Goal: Browse casually

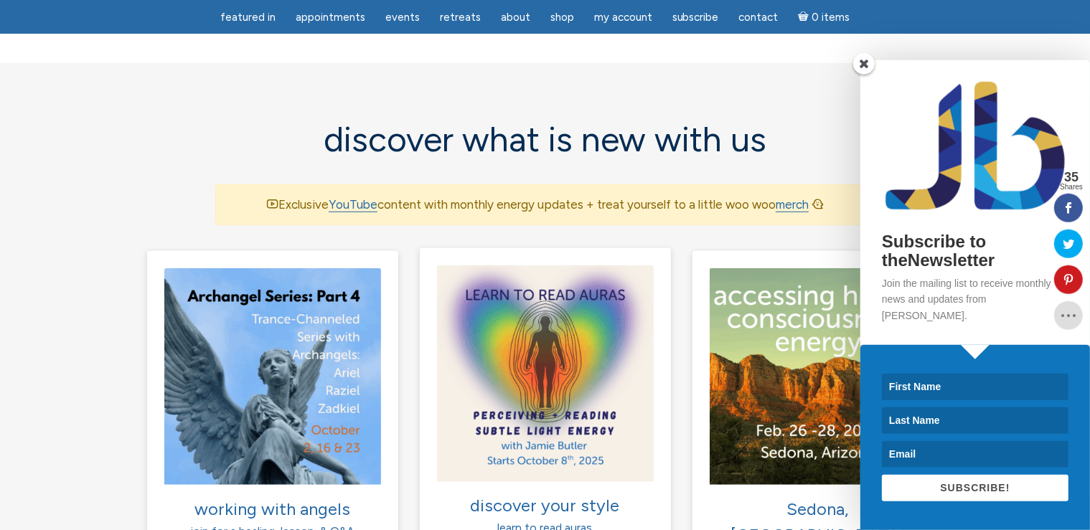
scroll to position [758, 0]
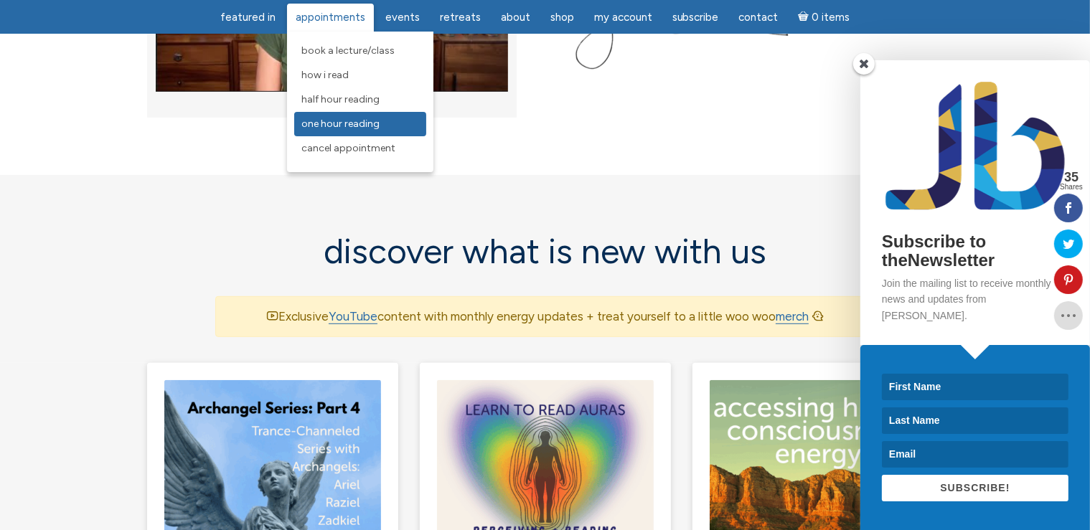
click at [357, 121] on span "One Hour Reading" at bounding box center [340, 124] width 78 height 12
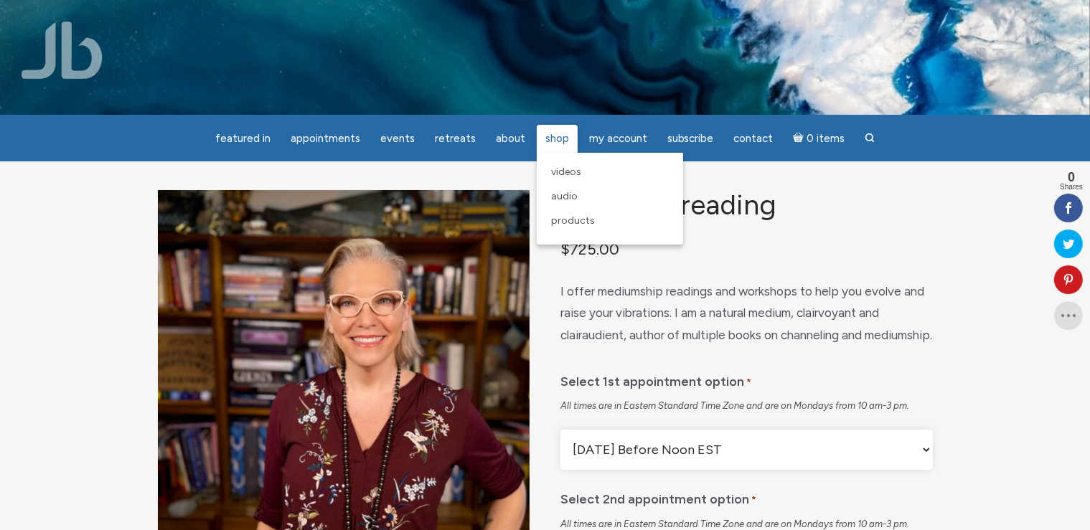
click at [540, 142] on link "Shop" at bounding box center [557, 139] width 41 height 28
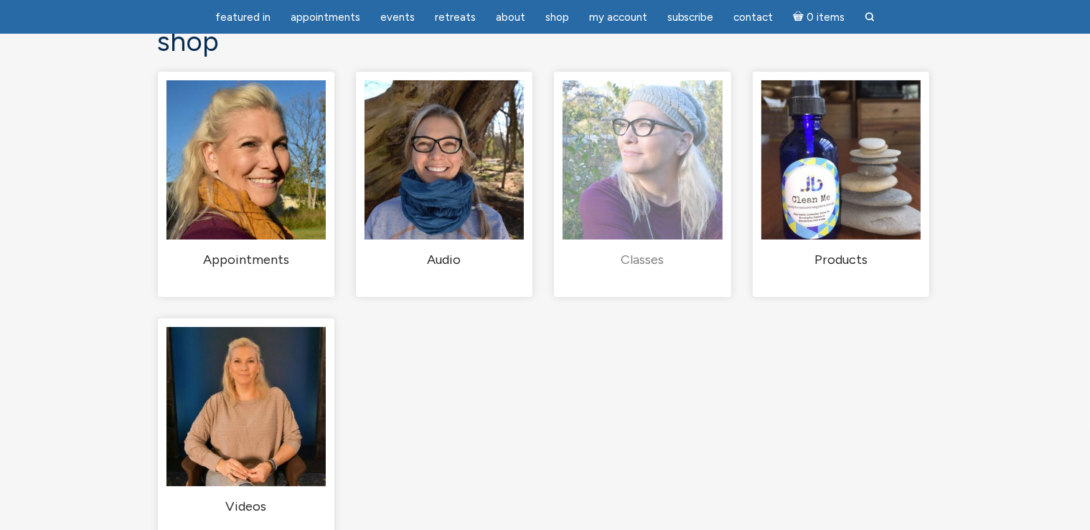
scroll to position [151, 0]
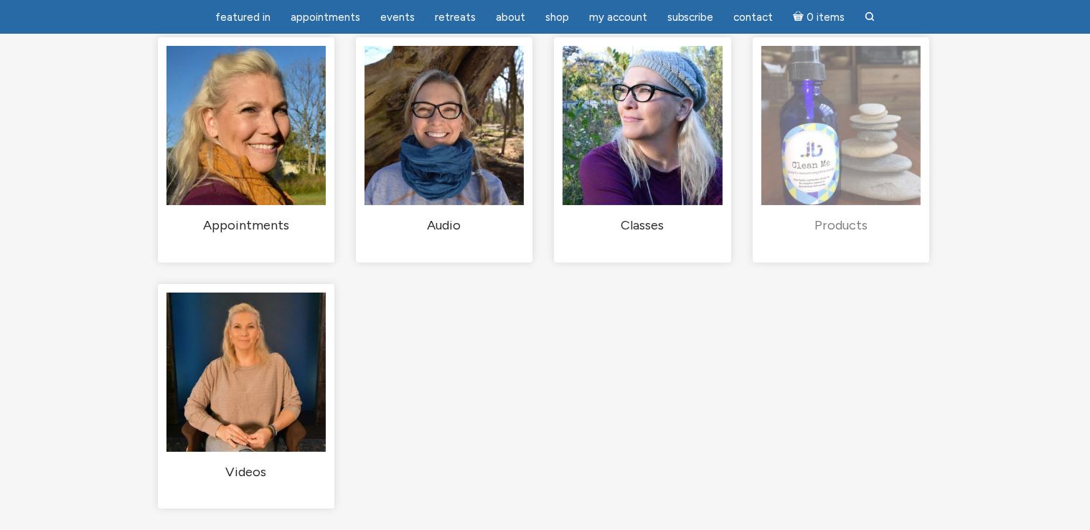
click at [848, 192] on img "Visit product category Products" at bounding box center [840, 125] width 159 height 159
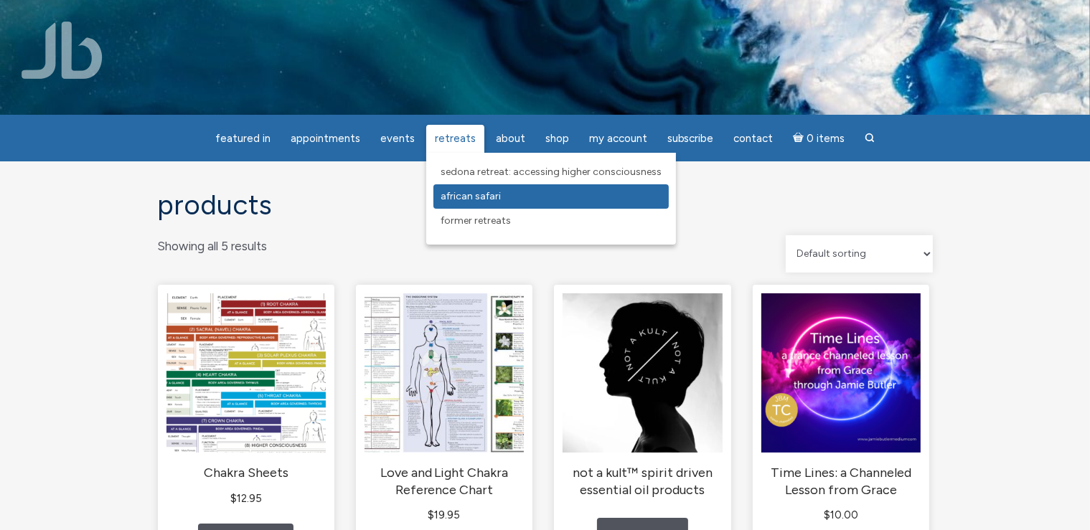
click at [455, 194] on span "African Safari" at bounding box center [471, 196] width 60 height 12
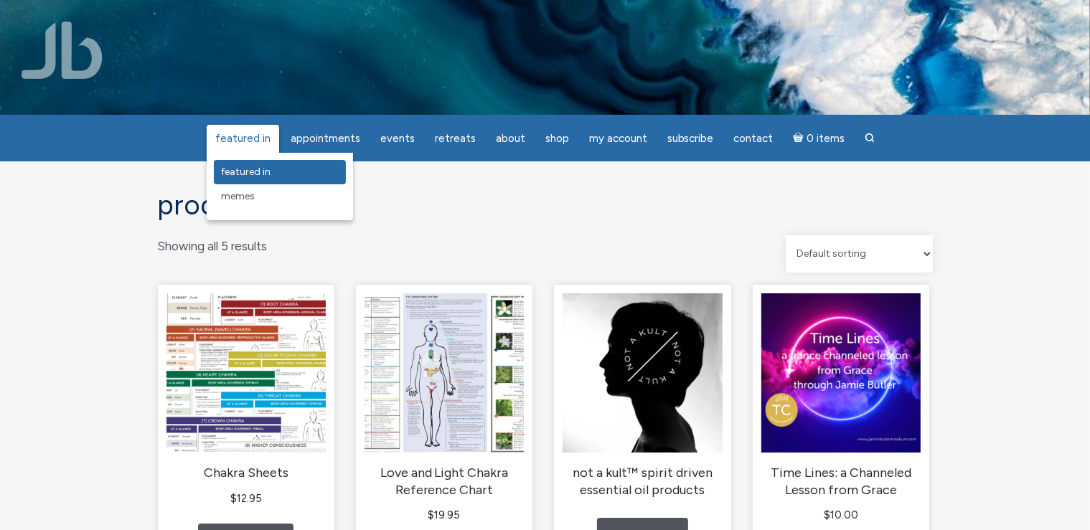
click at [251, 174] on span "featured in" at bounding box center [246, 172] width 50 height 12
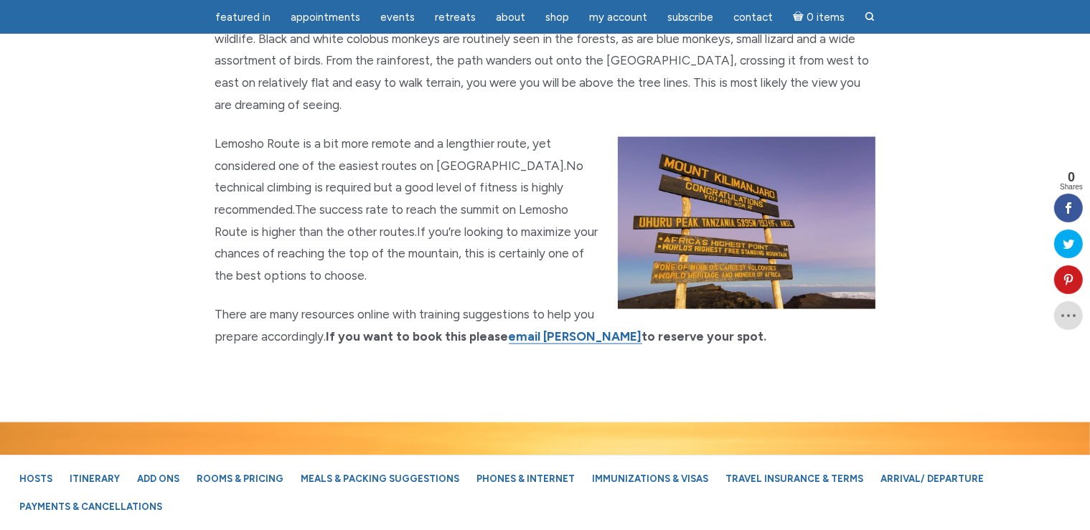
scroll to position [7805, 0]
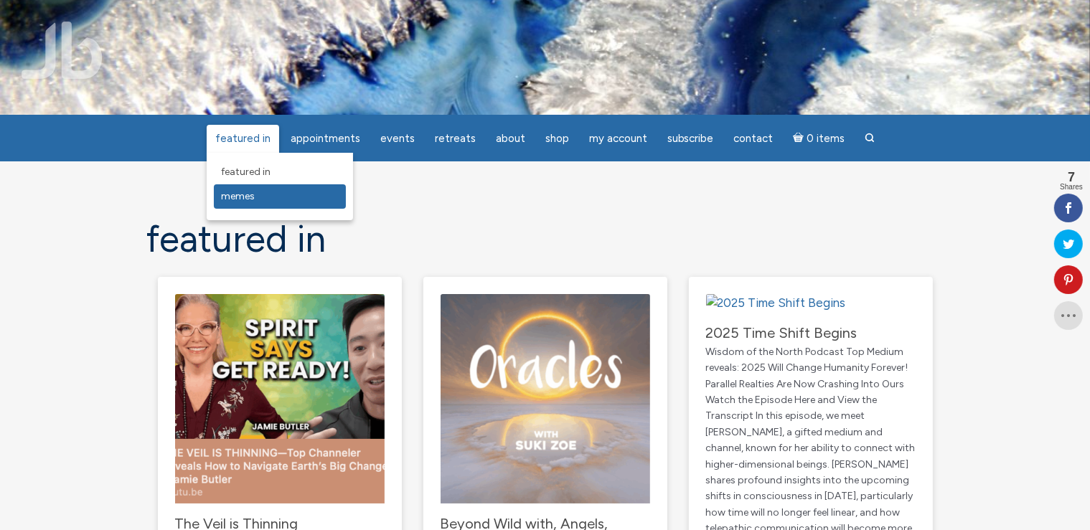
click at [245, 197] on span "Memes" at bounding box center [238, 196] width 34 height 12
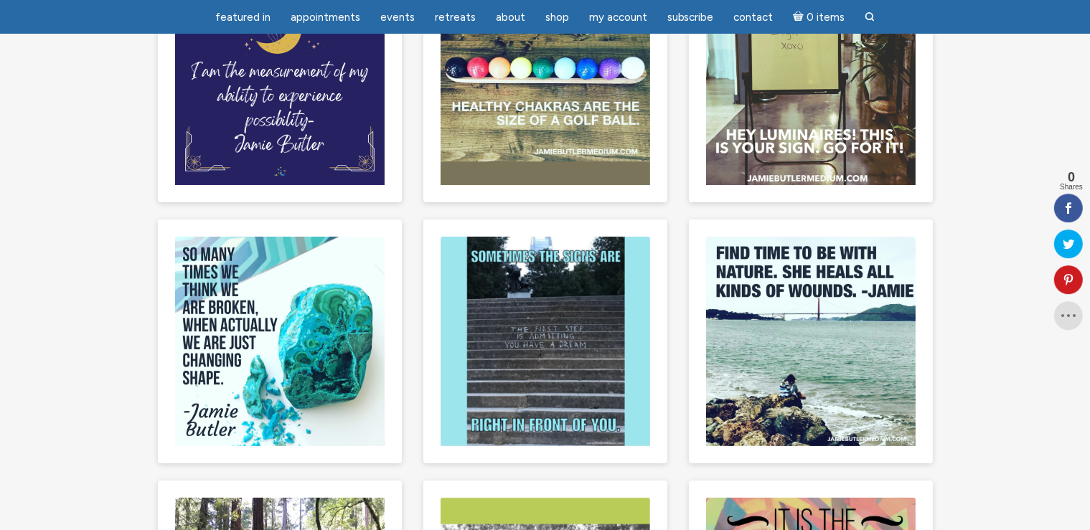
scroll to position [303, 0]
